Goal: Complete application form: Complete application form

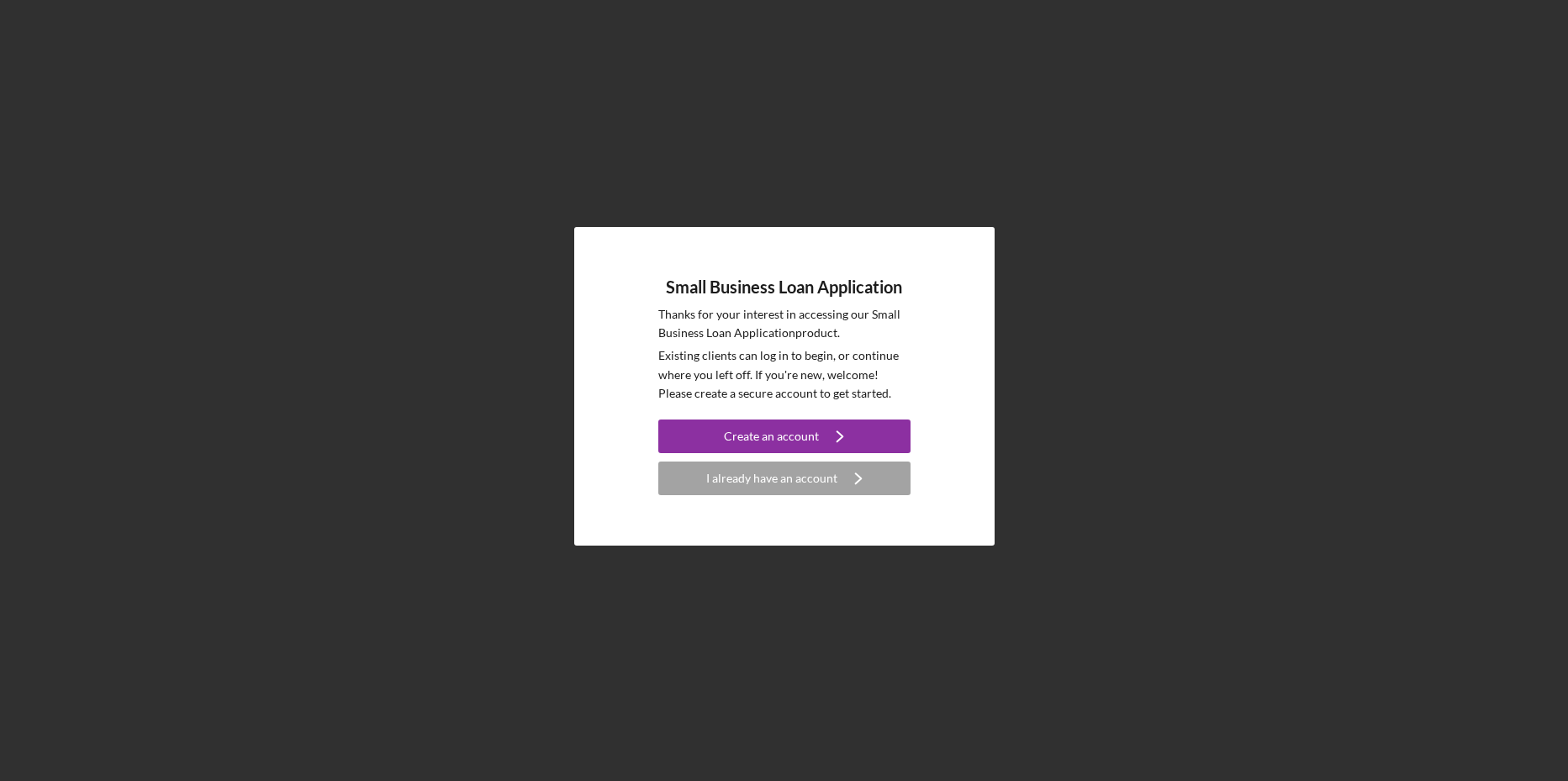
click at [669, 250] on div "Small Business Loan Application Thanks for your interest in accessing our Small…" at bounding box center [784, 386] width 420 height 320
click at [752, 483] on div "I already have an account" at bounding box center [772, 478] width 132 height 34
